Goal: Task Accomplishment & Management: Manage account settings

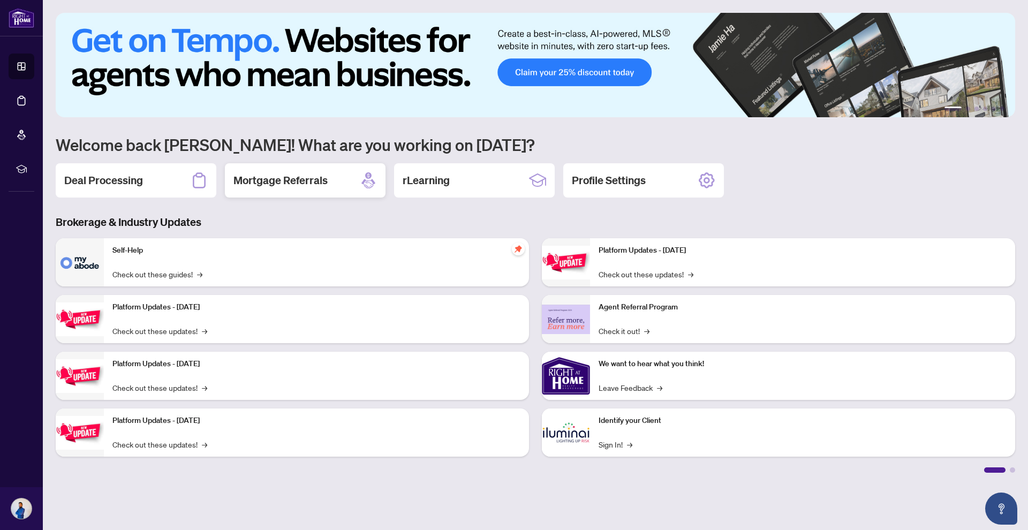
click at [259, 172] on div "Mortgage Referrals" at bounding box center [305, 180] width 161 height 34
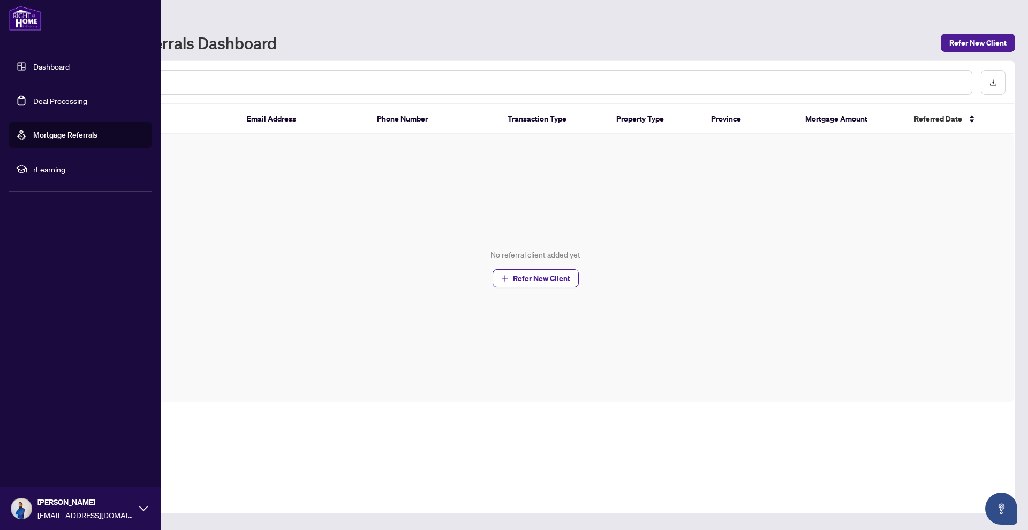
click at [33, 62] on link "Dashboard" at bounding box center [51, 67] width 36 height 10
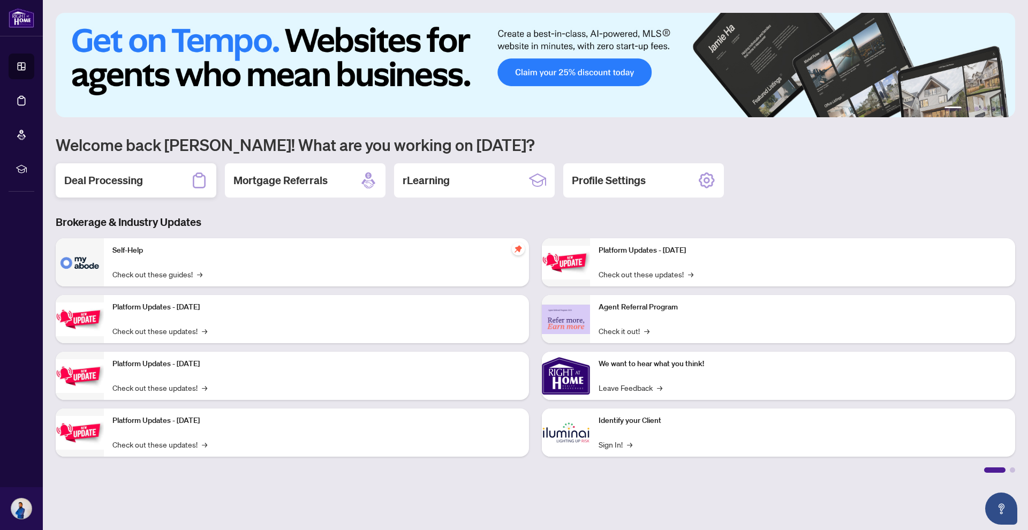
click at [163, 173] on div "Deal Processing" at bounding box center [136, 180] width 161 height 34
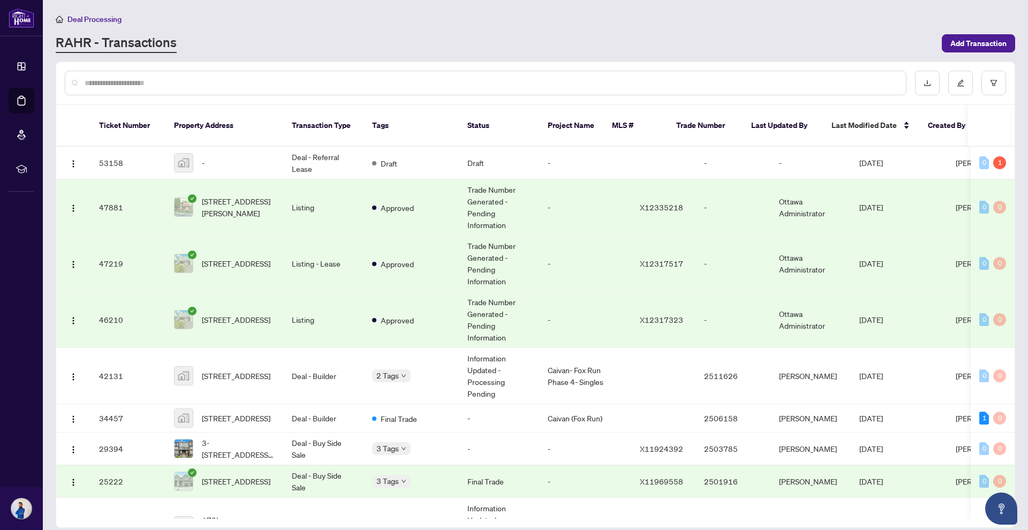
click at [965, 32] on div "Deal Processing [PERSON_NAME] - Transactions Add Transaction" at bounding box center [536, 33] width 960 height 40
click at [965, 41] on span "Add Transaction" at bounding box center [979, 43] width 56 height 17
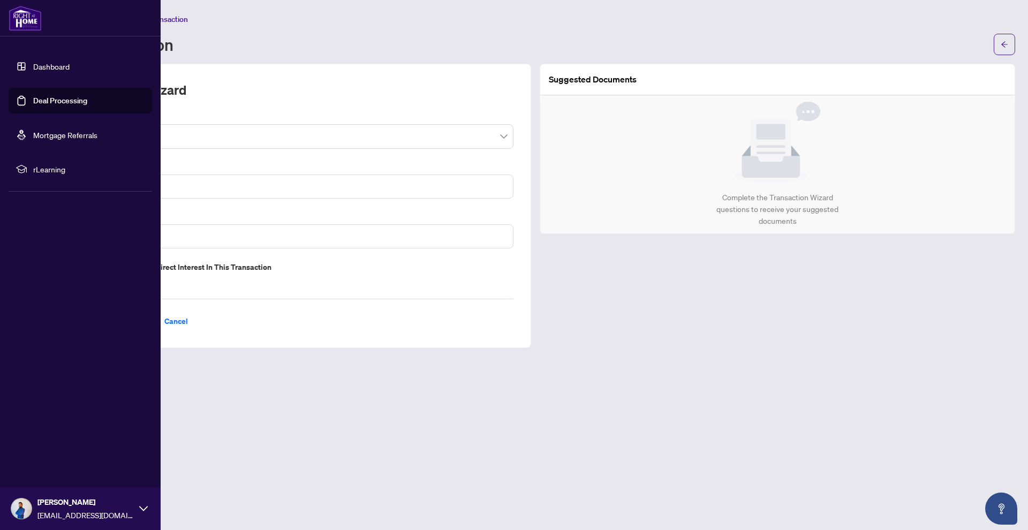
click at [33, 65] on link "Dashboard" at bounding box center [51, 67] width 36 height 10
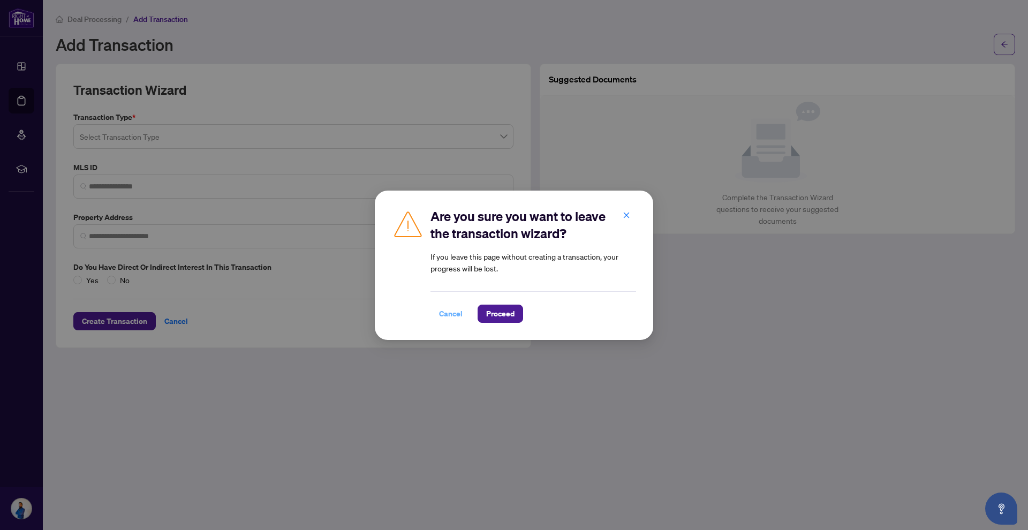
click at [450, 314] on span "Cancel" at bounding box center [451, 313] width 24 height 17
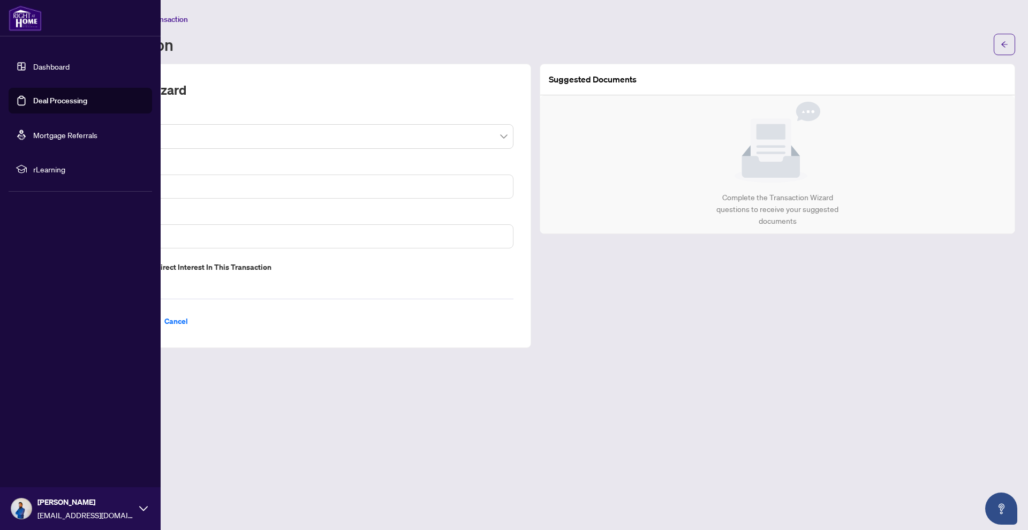
click at [33, 66] on link "Dashboard" at bounding box center [51, 67] width 36 height 10
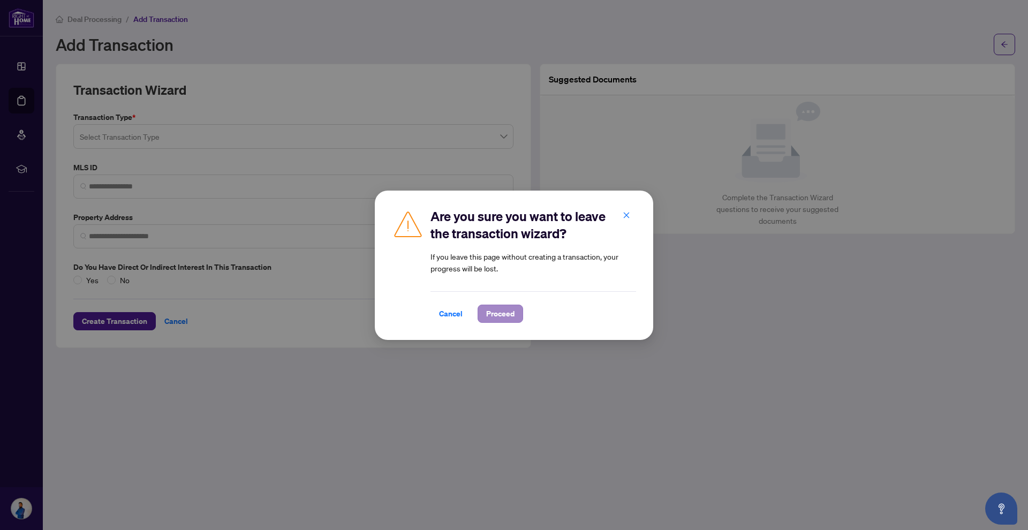
click at [504, 310] on span "Proceed" at bounding box center [500, 313] width 28 height 17
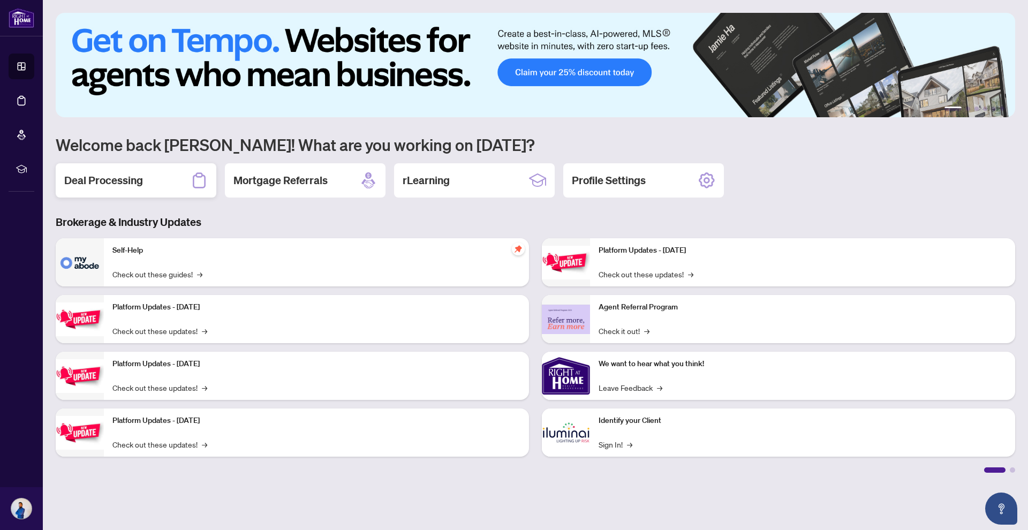
click at [141, 171] on div "Deal Processing" at bounding box center [136, 180] width 161 height 34
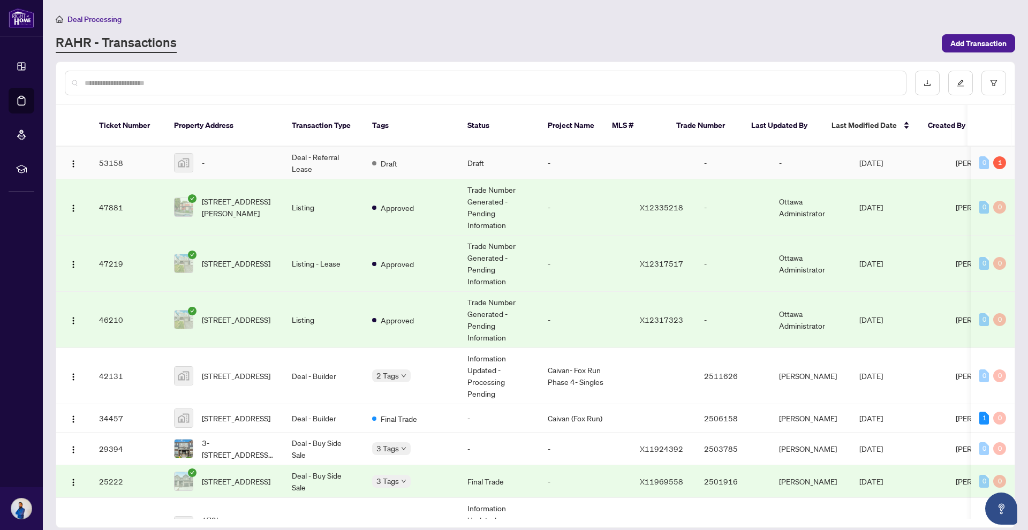
click at [397, 156] on div "Draft" at bounding box center [384, 162] width 25 height 13
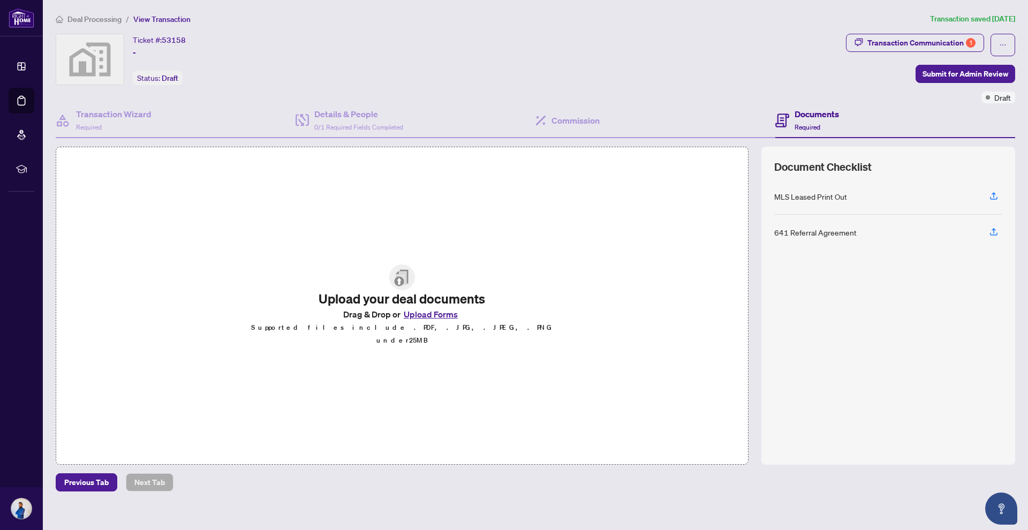
click at [787, 194] on div "MLS Leased Print Out" at bounding box center [811, 197] width 73 height 12
click at [916, 40] on div "Transaction Communication 1" at bounding box center [922, 42] width 108 height 17
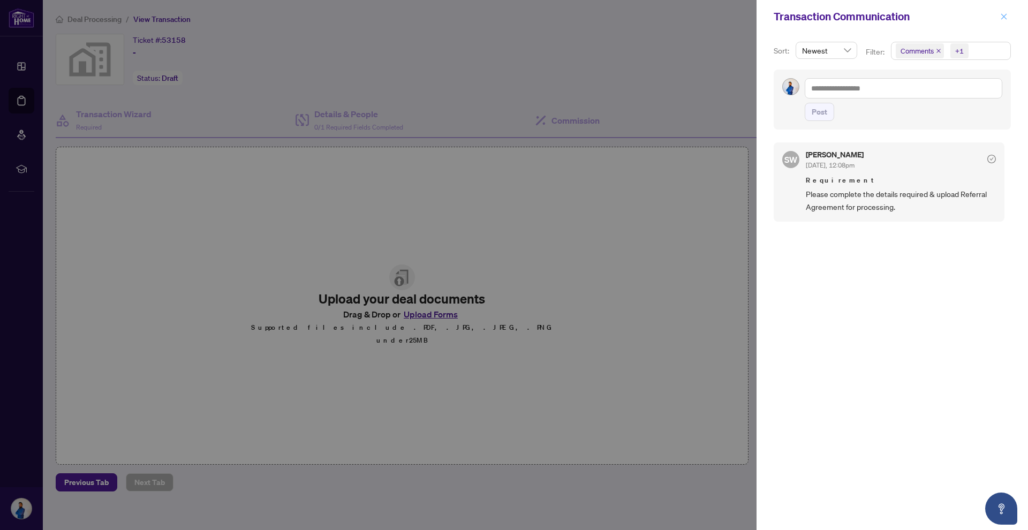
click at [1004, 17] on icon "close" at bounding box center [1005, 16] width 6 height 6
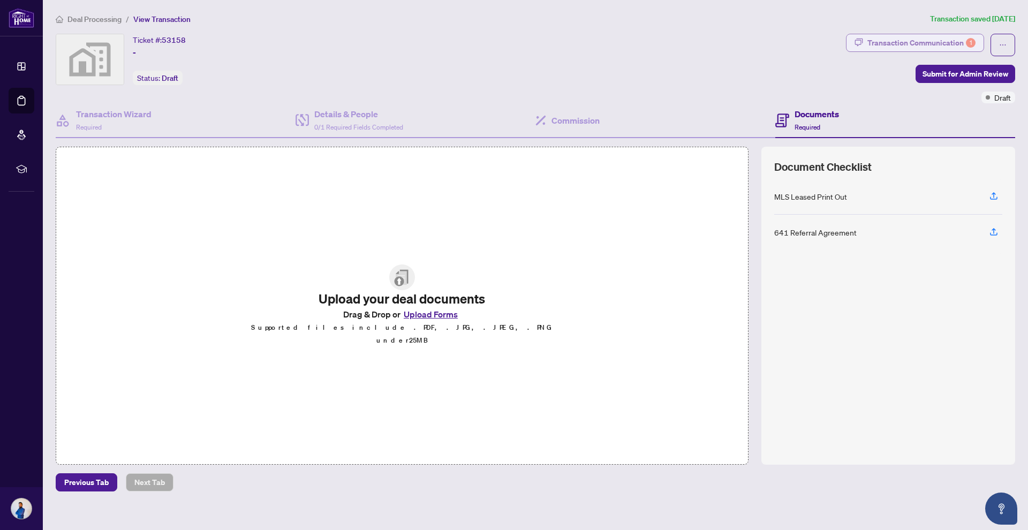
click at [910, 47] on div "Transaction Communication 1" at bounding box center [922, 42] width 108 height 17
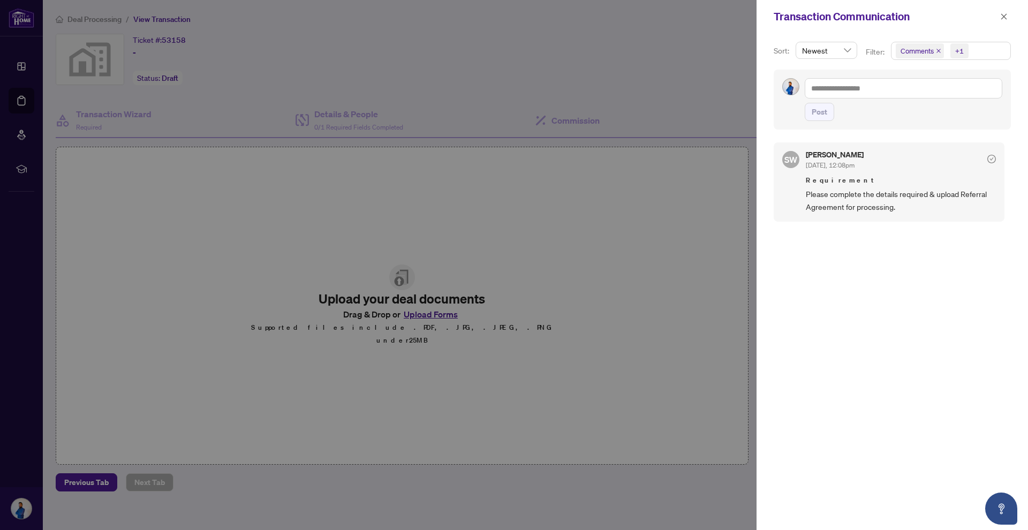
click at [935, 192] on span "Please complete the details required & upload Referral Agreement for processing." at bounding box center [901, 200] width 190 height 25
click at [686, 95] on div at bounding box center [514, 265] width 1028 height 530
click at [366, 93] on div at bounding box center [514, 265] width 1028 height 530
click at [610, 125] on div at bounding box center [514, 265] width 1028 height 530
click at [1003, 17] on icon "close" at bounding box center [1004, 16] width 7 height 7
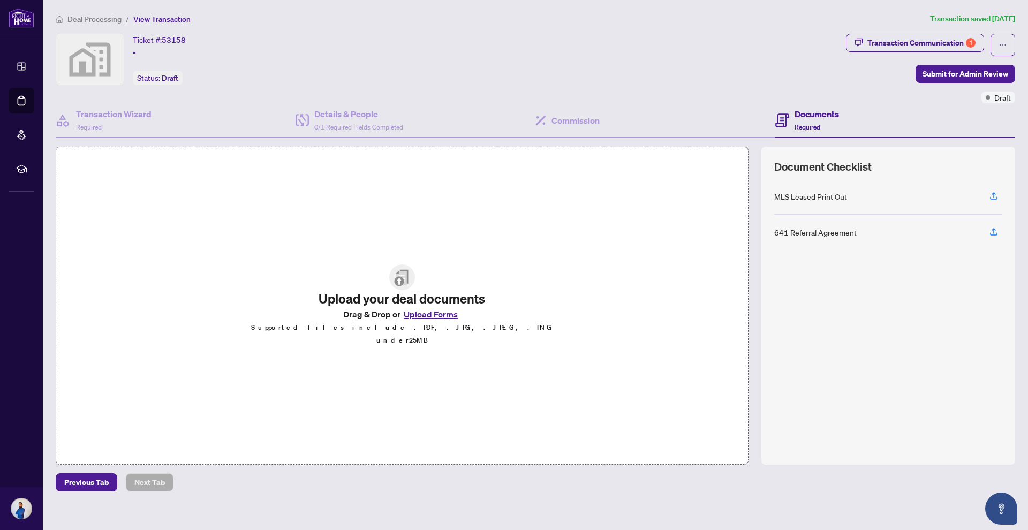
click at [839, 121] on div "Documents Required" at bounding box center [817, 120] width 44 height 25
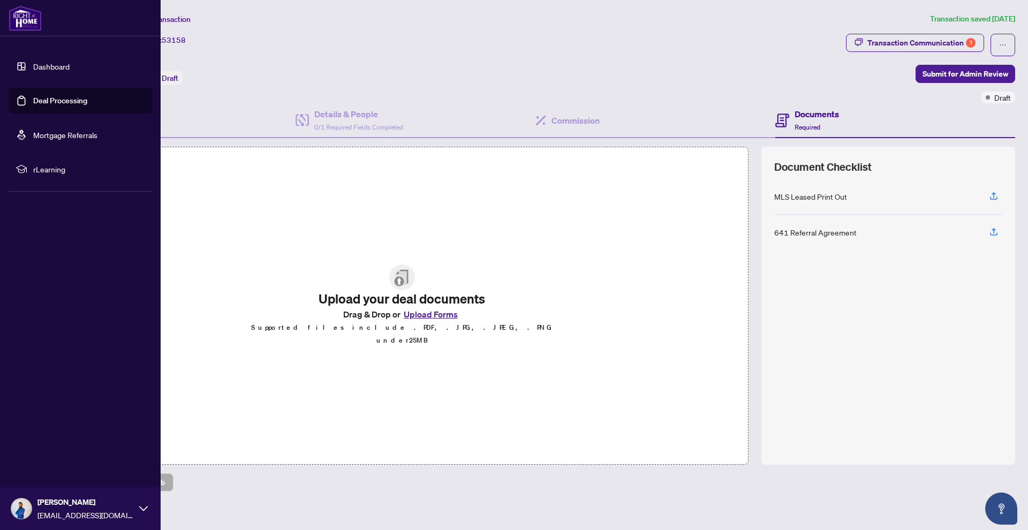
click at [67, 71] on link "Dashboard" at bounding box center [51, 67] width 36 height 10
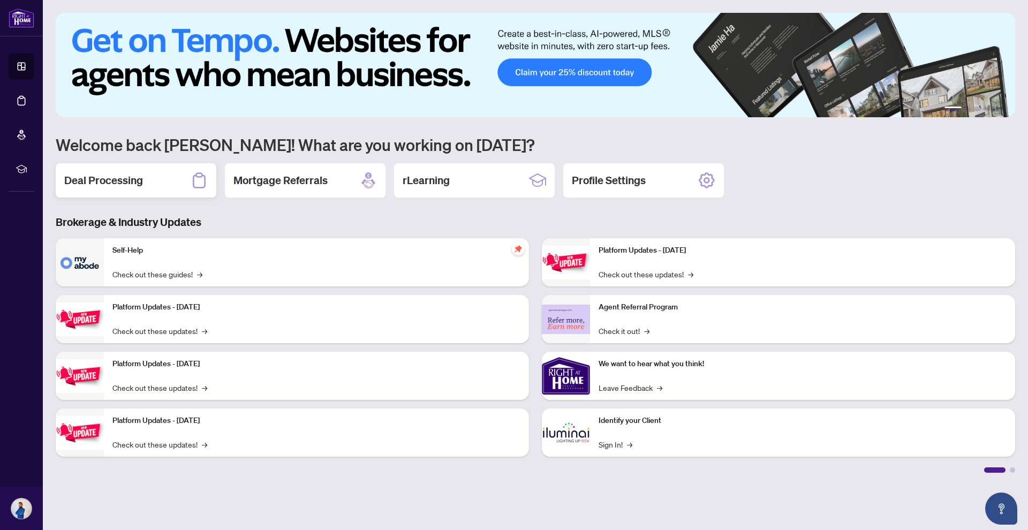
click at [128, 186] on h2 "Deal Processing" at bounding box center [103, 180] width 79 height 15
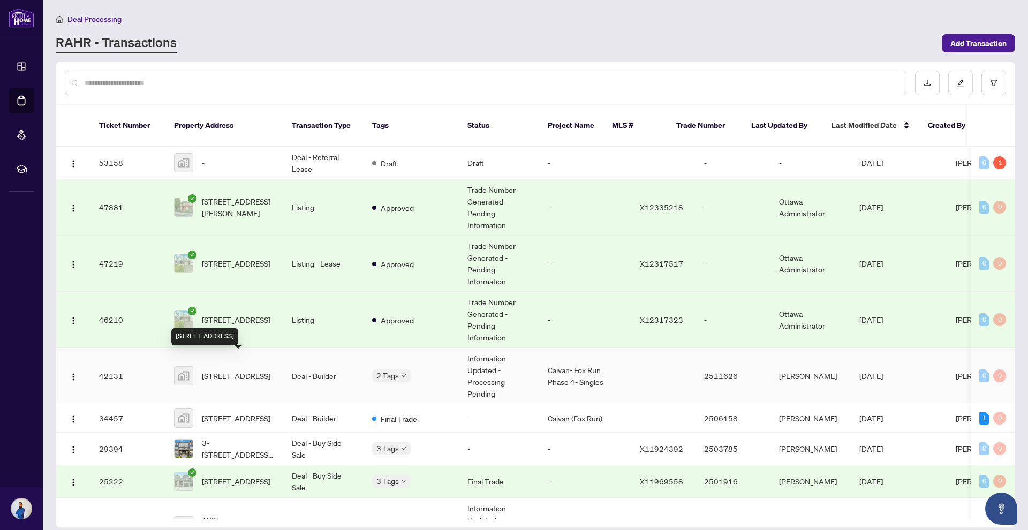
click at [260, 370] on span "[STREET_ADDRESS]" at bounding box center [236, 376] width 69 height 12
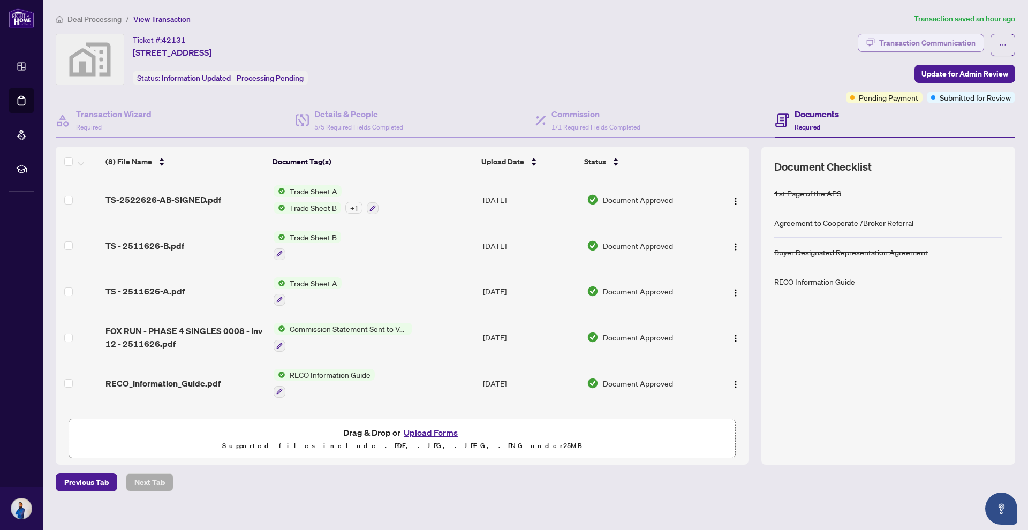
click at [920, 40] on div "Transaction Communication" at bounding box center [928, 42] width 96 height 17
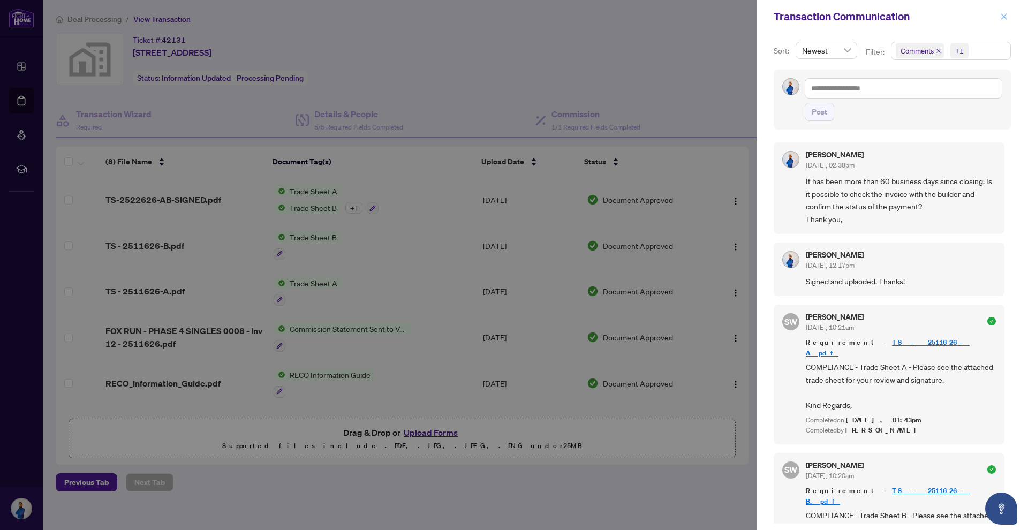
click at [1007, 14] on icon "close" at bounding box center [1005, 16] width 6 height 6
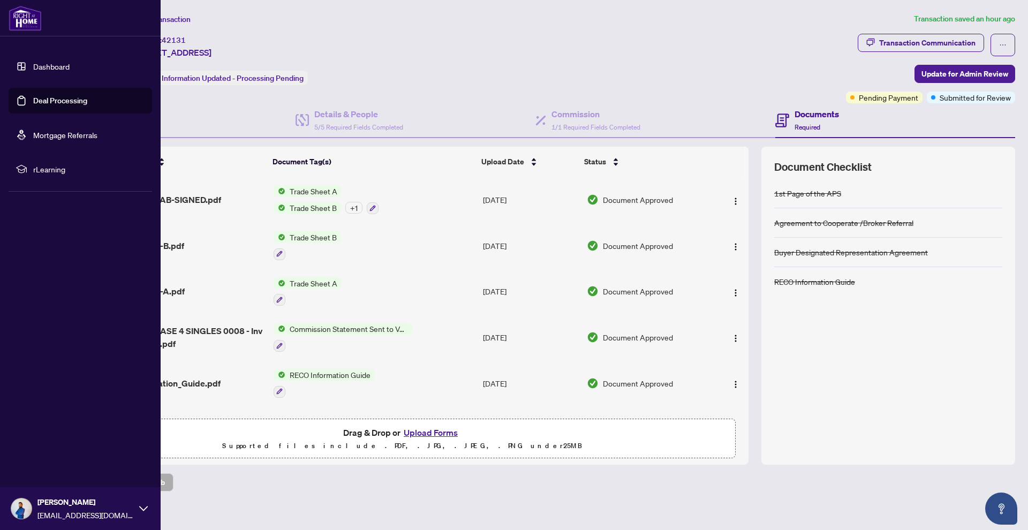
click at [35, 71] on link "Dashboard" at bounding box center [51, 67] width 36 height 10
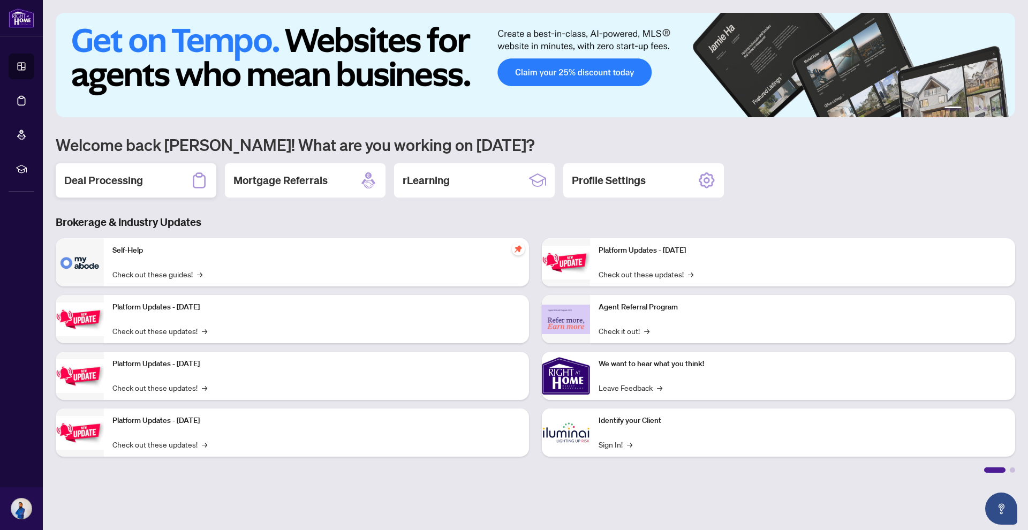
click at [182, 179] on div "Deal Processing" at bounding box center [136, 180] width 161 height 34
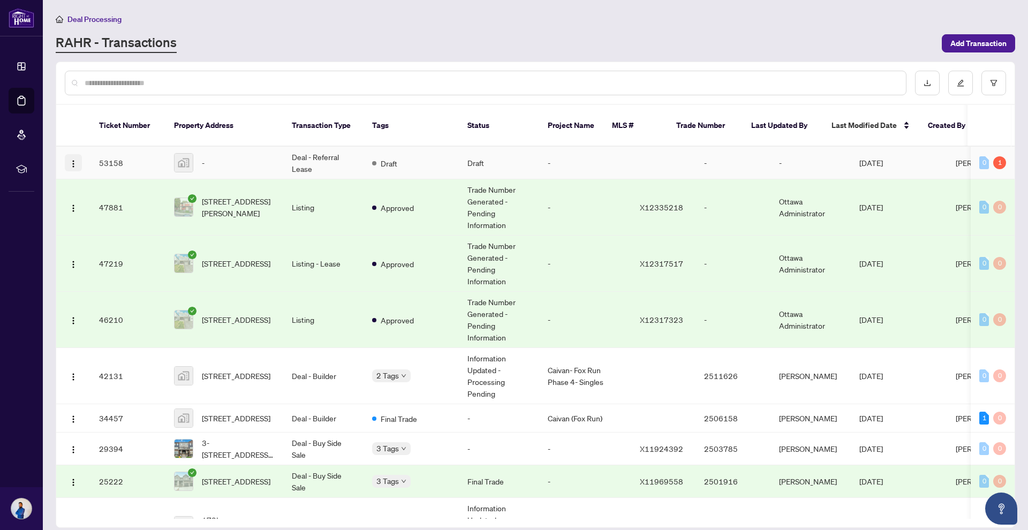
click at [74, 160] on img "button" at bounding box center [73, 164] width 9 height 9
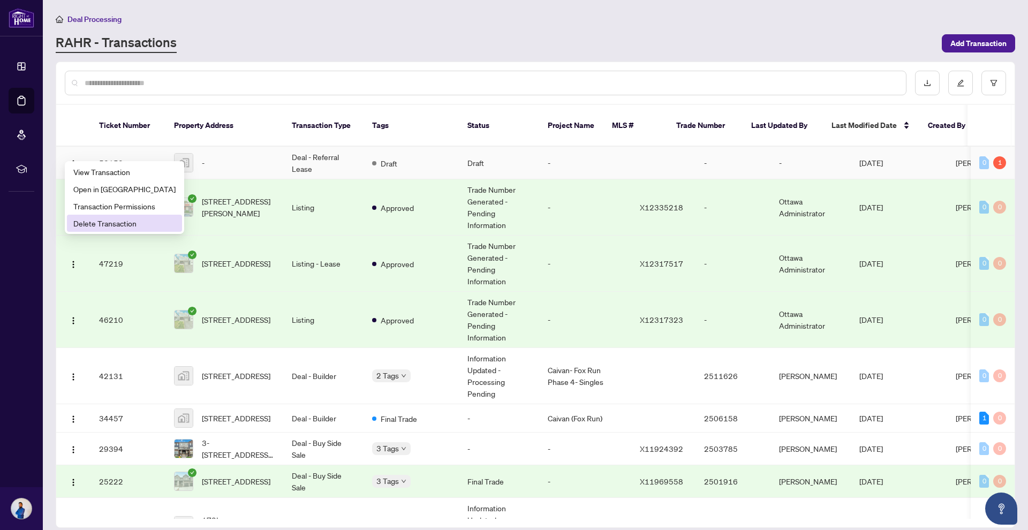
click at [105, 220] on span "Delete Transaction" at bounding box center [124, 223] width 102 height 12
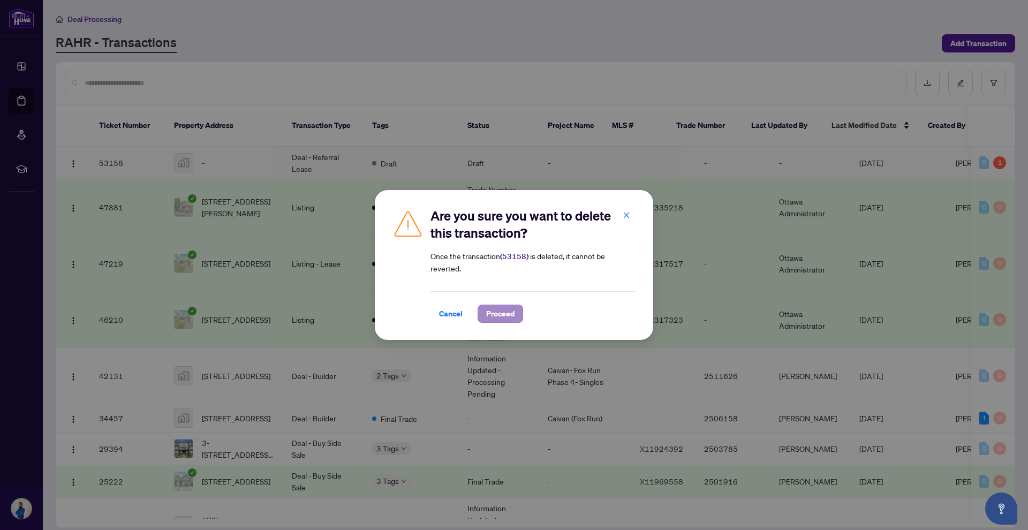
click at [499, 317] on span "Proceed" at bounding box center [500, 313] width 28 height 17
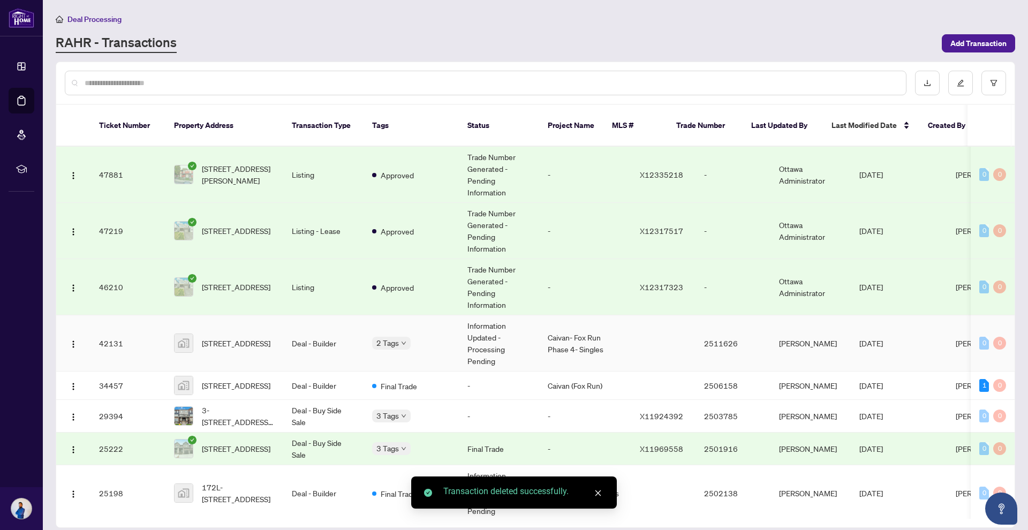
click at [250, 337] on span "[STREET_ADDRESS]" at bounding box center [236, 343] width 69 height 12
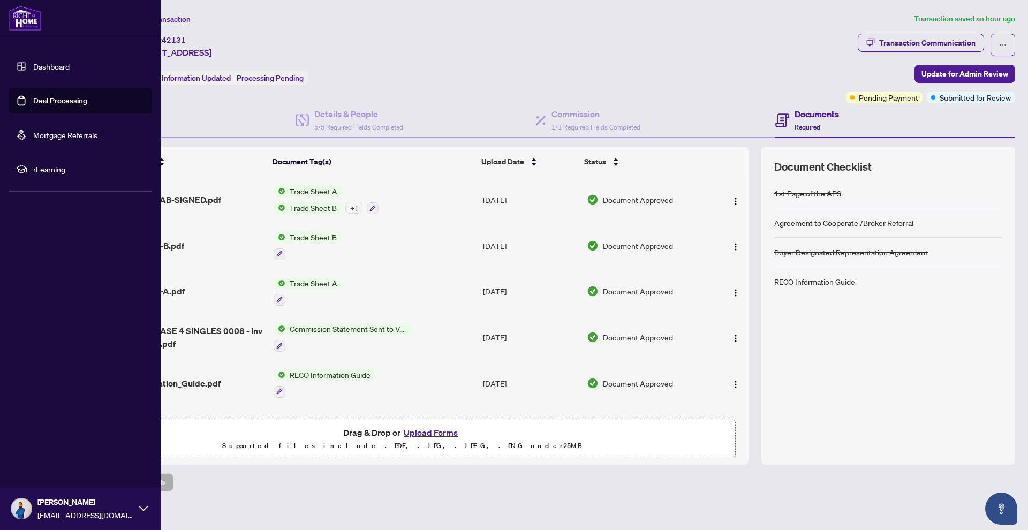
click at [33, 62] on link "Dashboard" at bounding box center [51, 67] width 36 height 10
